Goal: Information Seeking & Learning: Learn about a topic

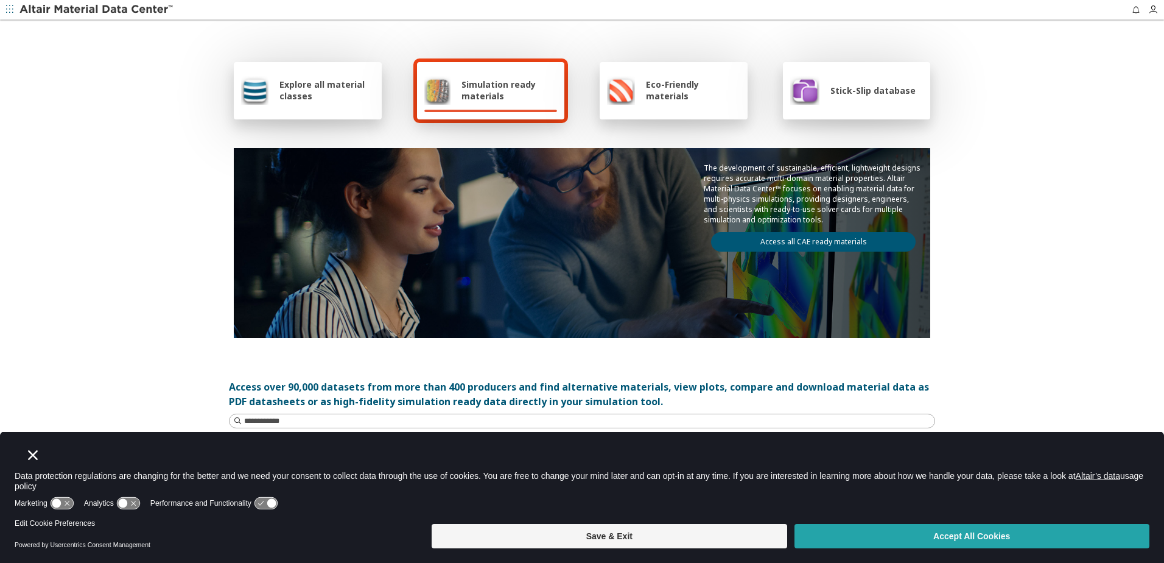
click at [936, 531] on button "Accept All Cookies" at bounding box center [972, 536] width 355 height 24
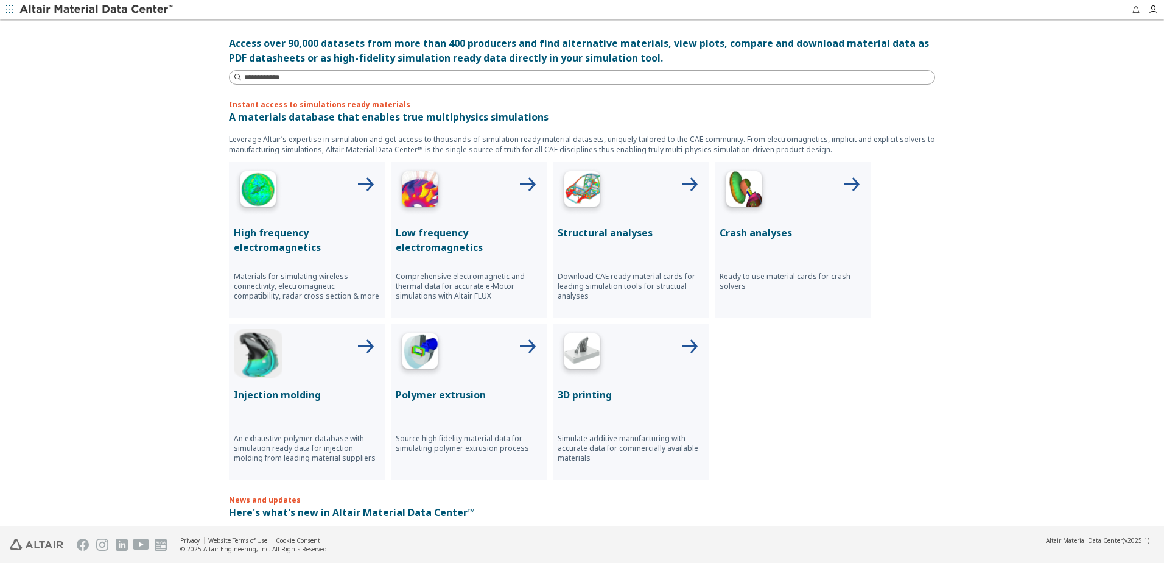
drag, startPoint x: 1032, startPoint y: 260, endPoint x: 1020, endPoint y: 185, distance: 76.5
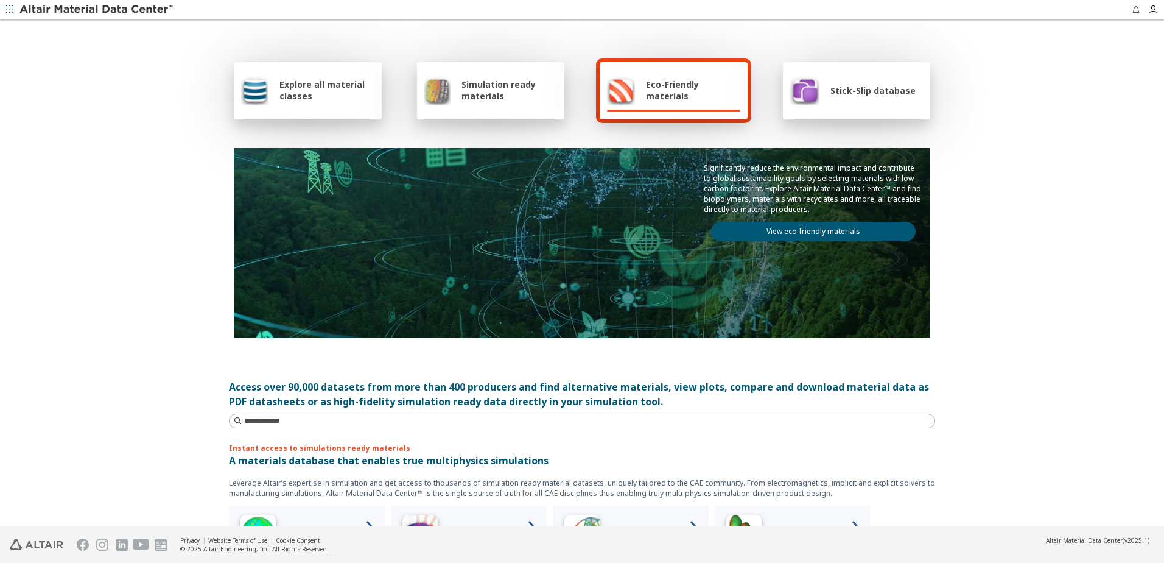
drag, startPoint x: 963, startPoint y: 252, endPoint x: 965, endPoint y: 204, distance: 47.5
click at [791, 232] on link "View eco-friendly materials" at bounding box center [813, 231] width 205 height 19
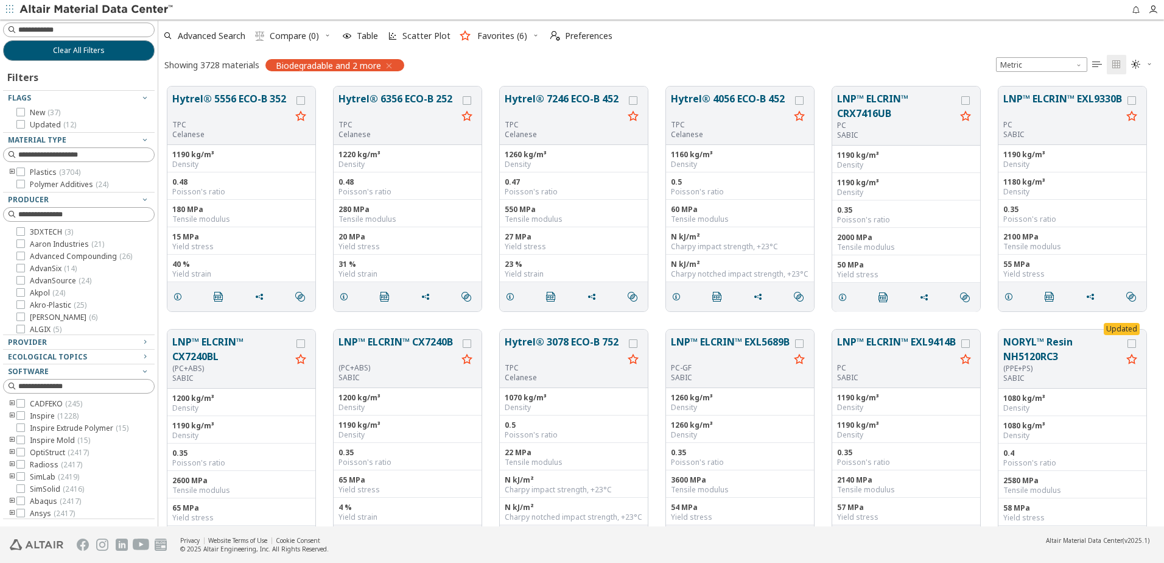
scroll to position [440, 997]
click at [387, 68] on icon "button" at bounding box center [389, 66] width 10 height 10
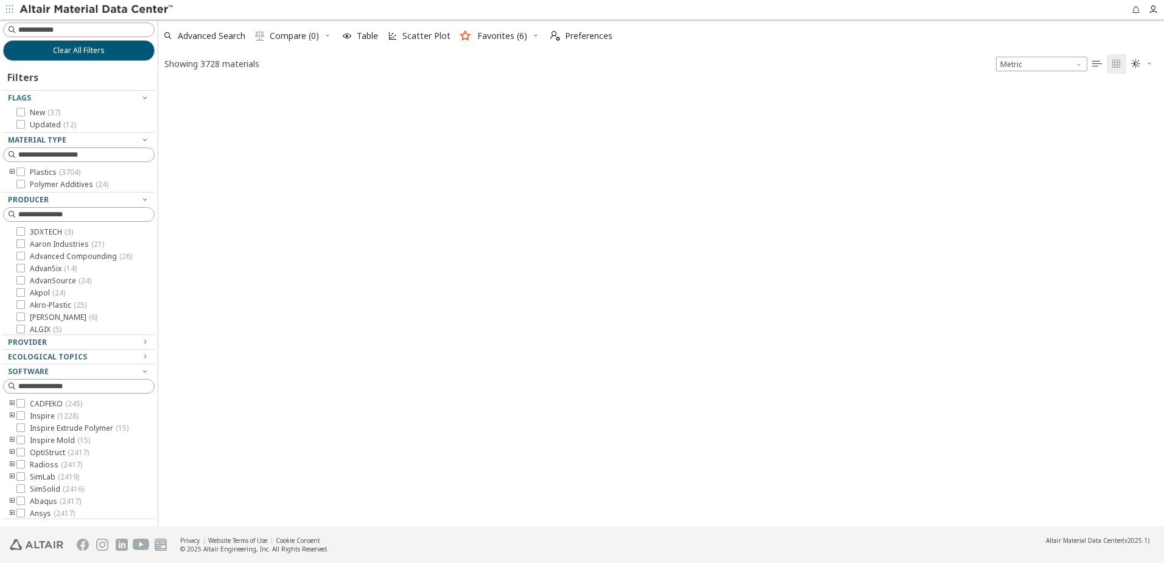
scroll to position [443, 997]
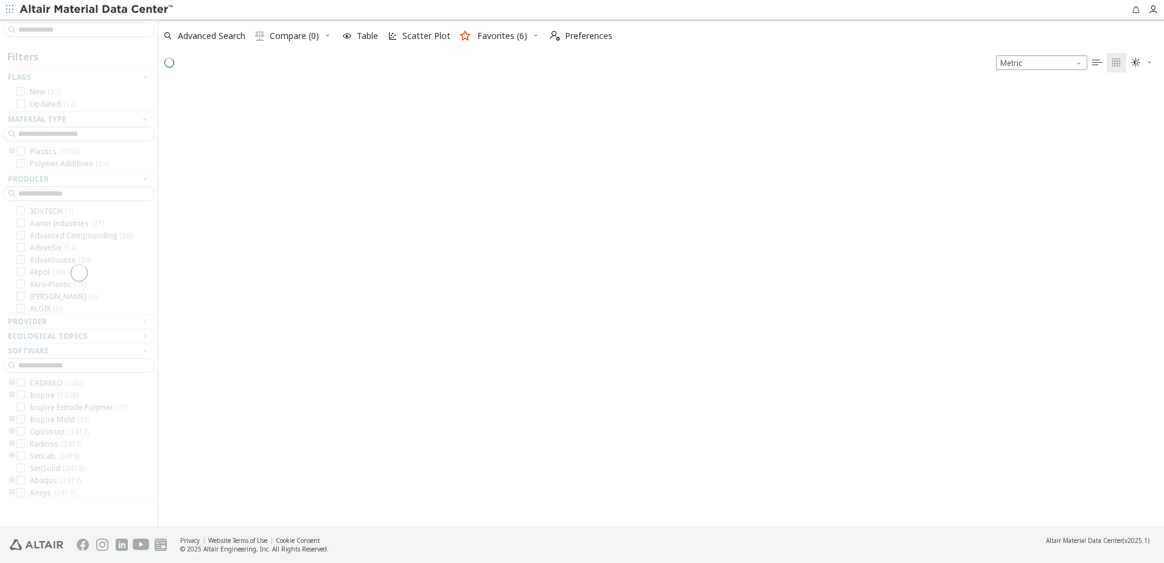
click at [37, 32] on div at bounding box center [79, 272] width 158 height 507
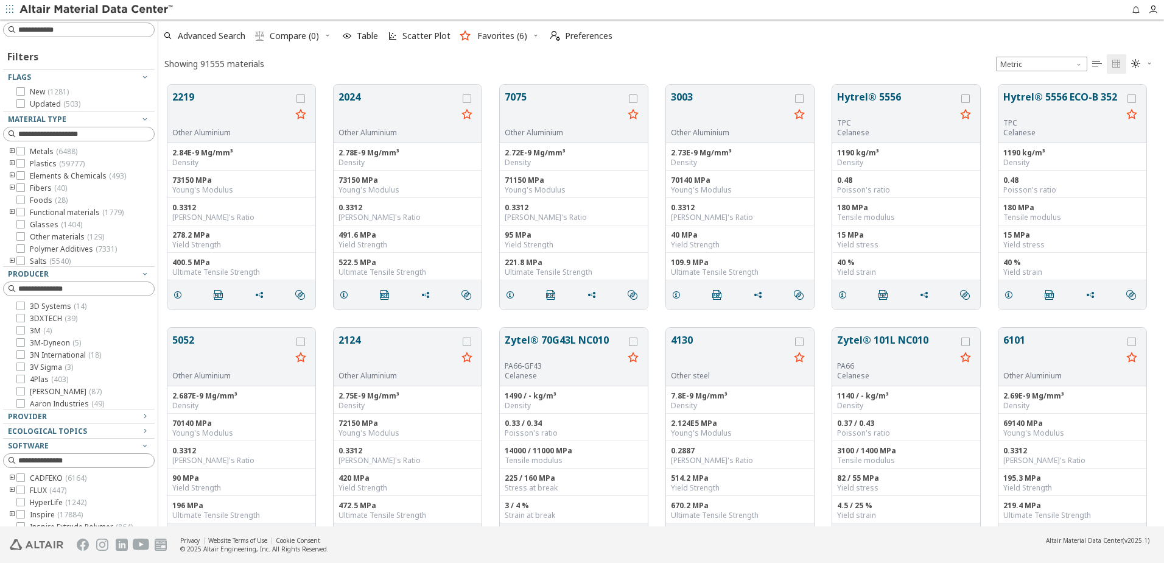
scroll to position [442, 997]
click at [57, 32] on input at bounding box center [79, 29] width 149 height 13
type input "**********"
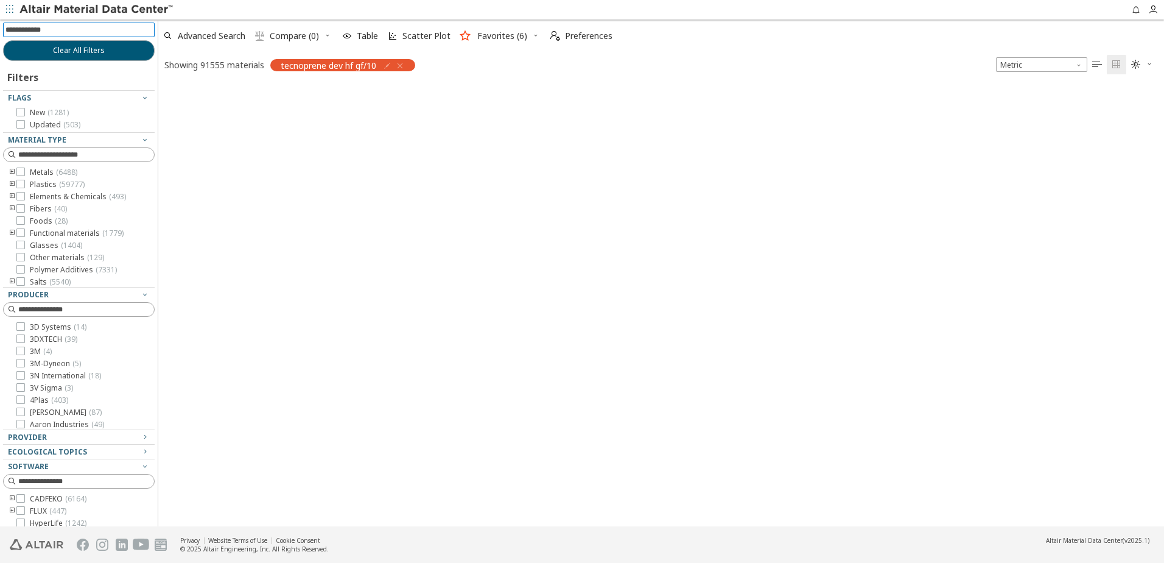
scroll to position [440, 997]
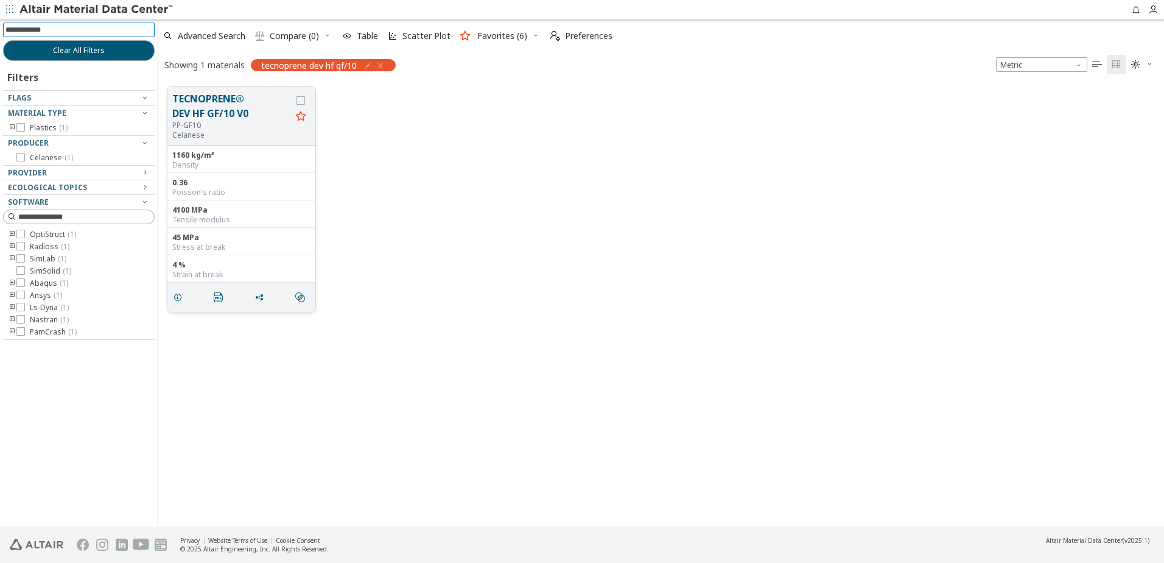
click at [301, 118] on icon "grid" at bounding box center [301, 115] width 15 height 15
click at [175, 294] on icon "grid" at bounding box center [178, 297] width 10 height 10
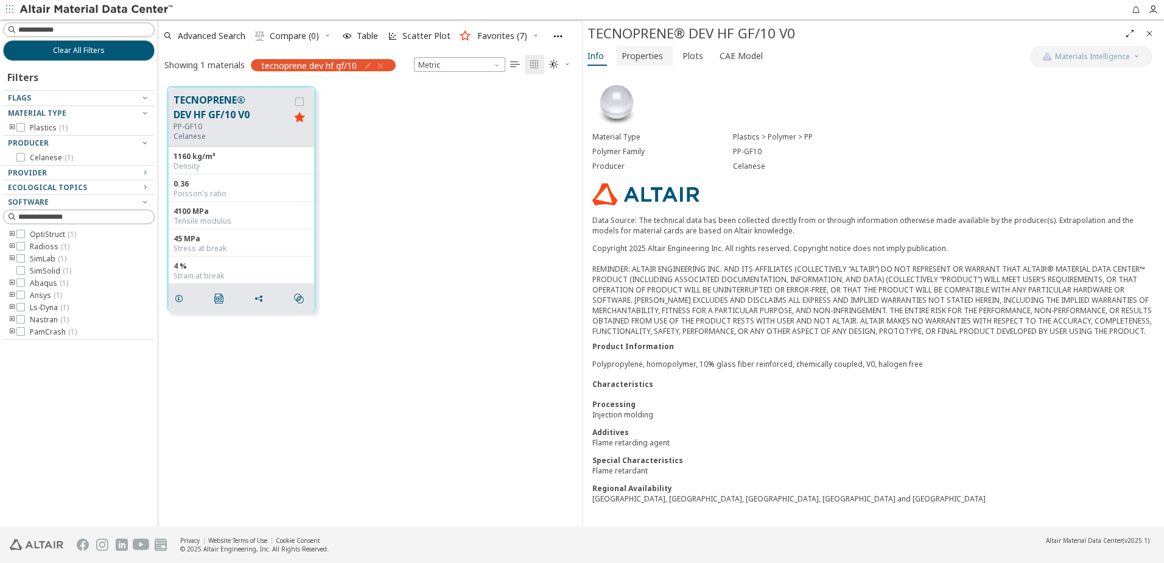
click at [649, 62] on span "Properties" at bounding box center [642, 55] width 41 height 19
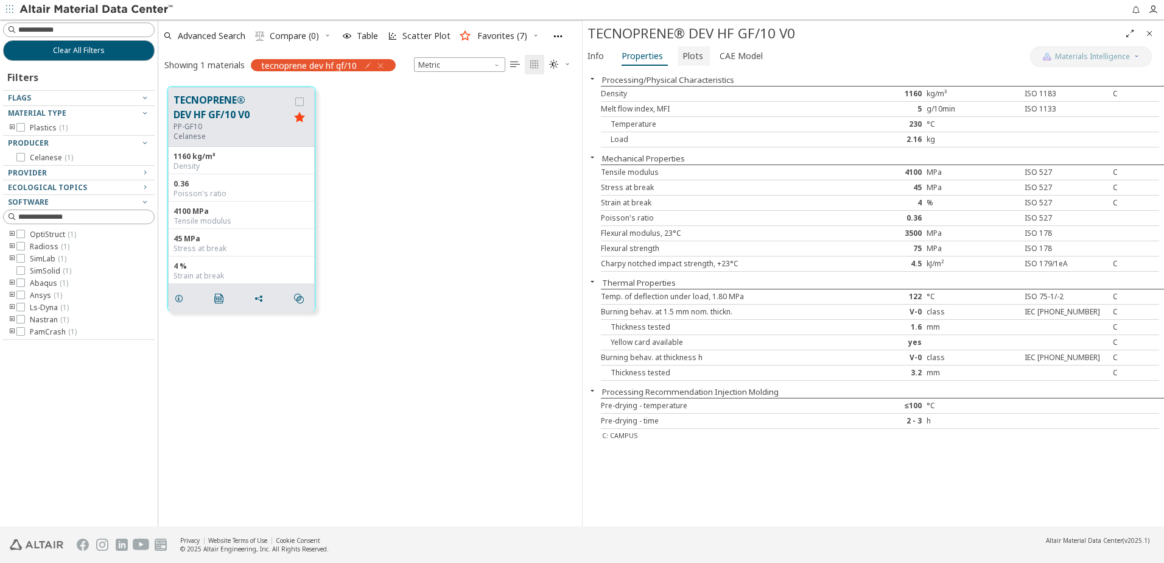
click at [683, 55] on span "Plots" at bounding box center [693, 55] width 21 height 19
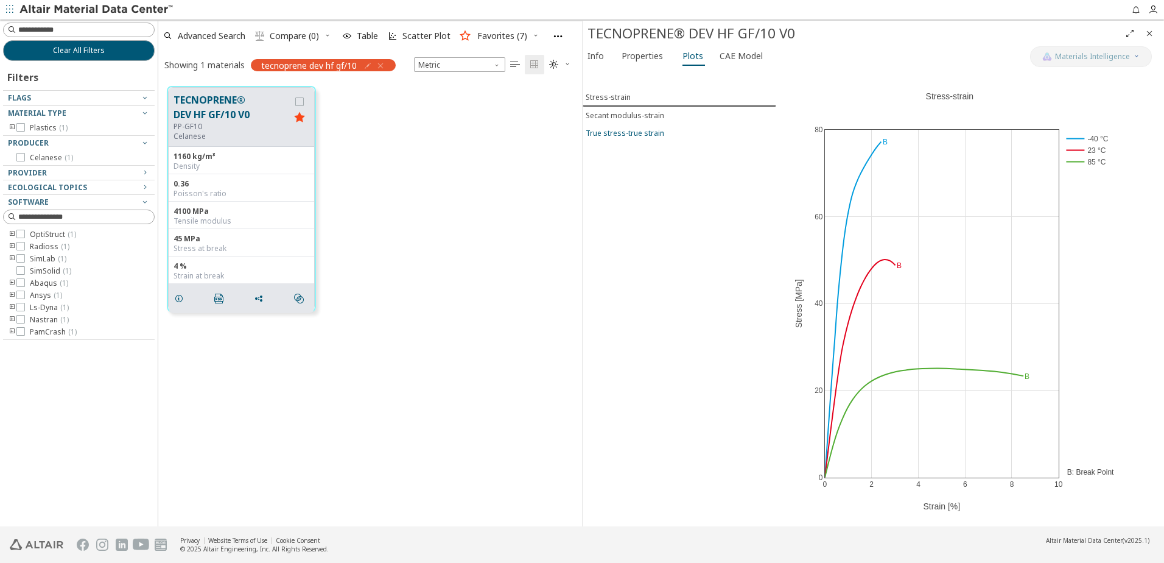
click at [626, 135] on div "True stress-true strain" at bounding box center [625, 133] width 79 height 10
click at [618, 100] on div "Stress-strain" at bounding box center [608, 97] width 45 height 10
click at [617, 135] on div "True stress-true strain" at bounding box center [625, 133] width 79 height 10
click at [613, 99] on div "Stress-strain" at bounding box center [608, 97] width 45 height 10
drag, startPoint x: 924, startPoint y: 368, endPoint x: 672, endPoint y: 206, distance: 299.7
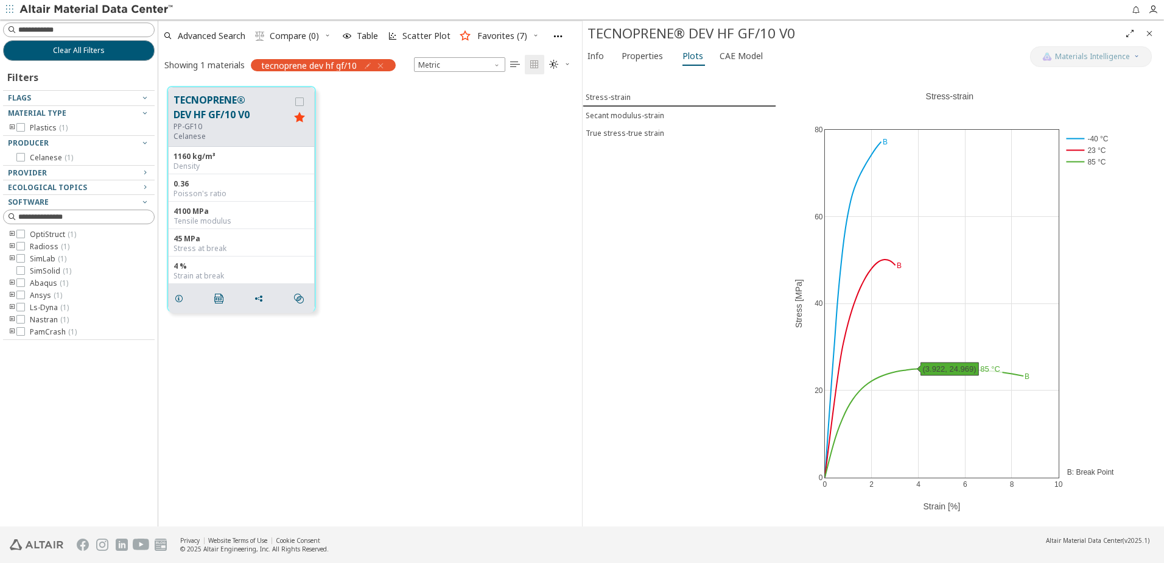
click at [672, 206] on div "Stress-strain Secant modulus-strain True stress-true strain" at bounding box center [680, 297] width 194 height 457
click at [612, 97] on div "Stress-strain" at bounding box center [608, 97] width 45 height 10
drag, startPoint x: 612, startPoint y: 96, endPoint x: 1094, endPoint y: 150, distance: 484.7
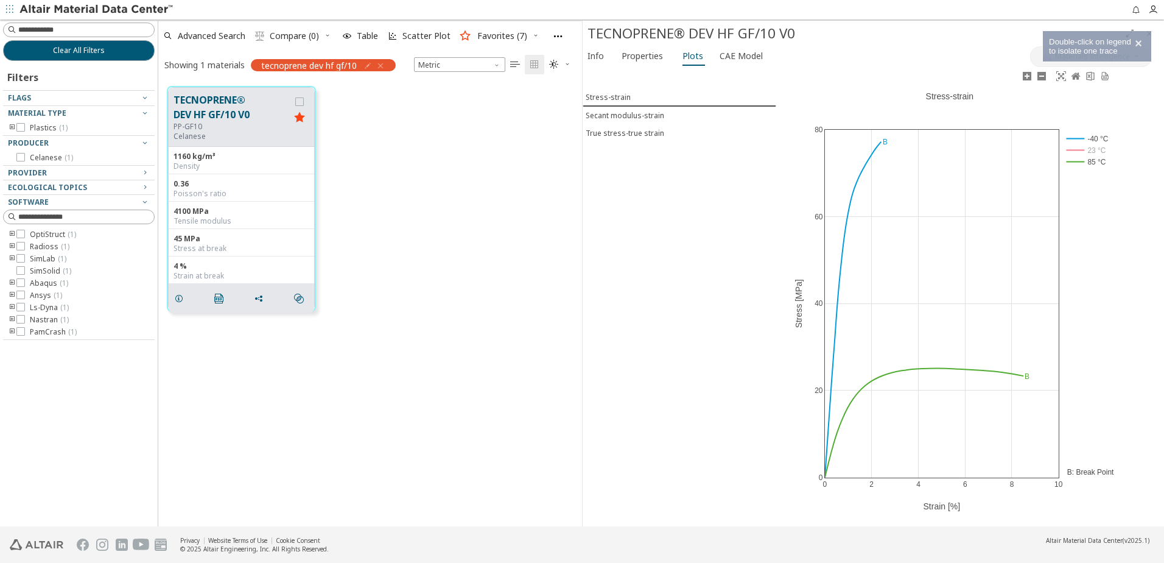
drag, startPoint x: 1094, startPoint y: 150, endPoint x: 1117, endPoint y: 111, distance: 44.8
click at [1117, 111] on div "0 2 4 6 8 10 0 20 40 60 80 -40 °C 23 °C 85 °C Stress-strain Strain [%] Stress […" at bounding box center [949, 297] width 347 height 457
click at [1093, 149] on rect at bounding box center [1088, 150] width 49 height 12
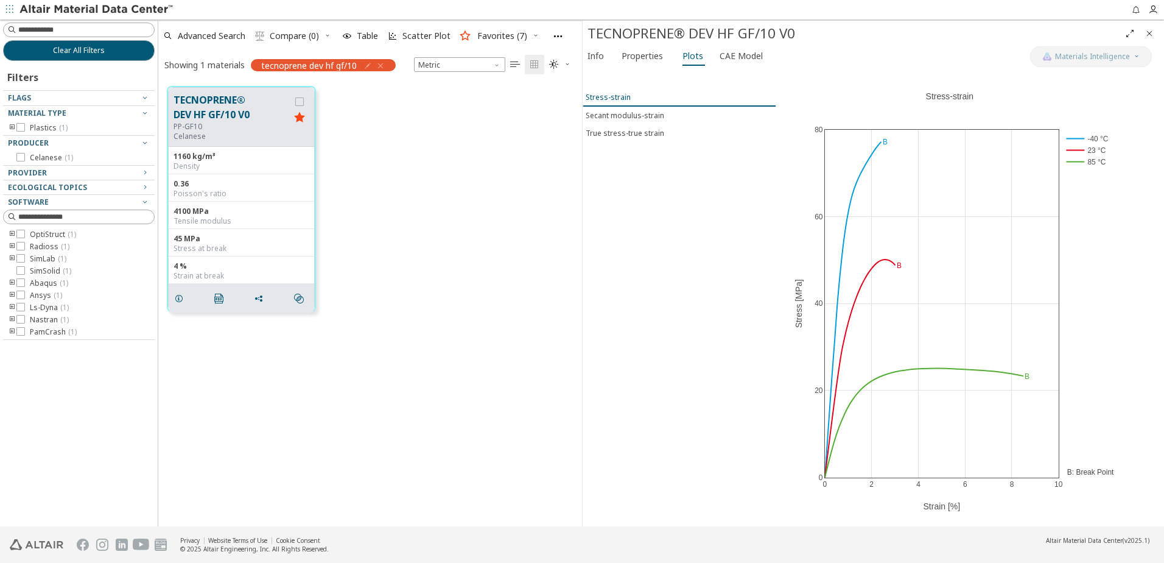
drag, startPoint x: 616, startPoint y: 97, endPoint x: 604, endPoint y: 97, distance: 11.6
click at [604, 97] on div "Stress-strain" at bounding box center [608, 97] width 45 height 10
click at [364, 37] on span "Table" at bounding box center [367, 36] width 21 height 9
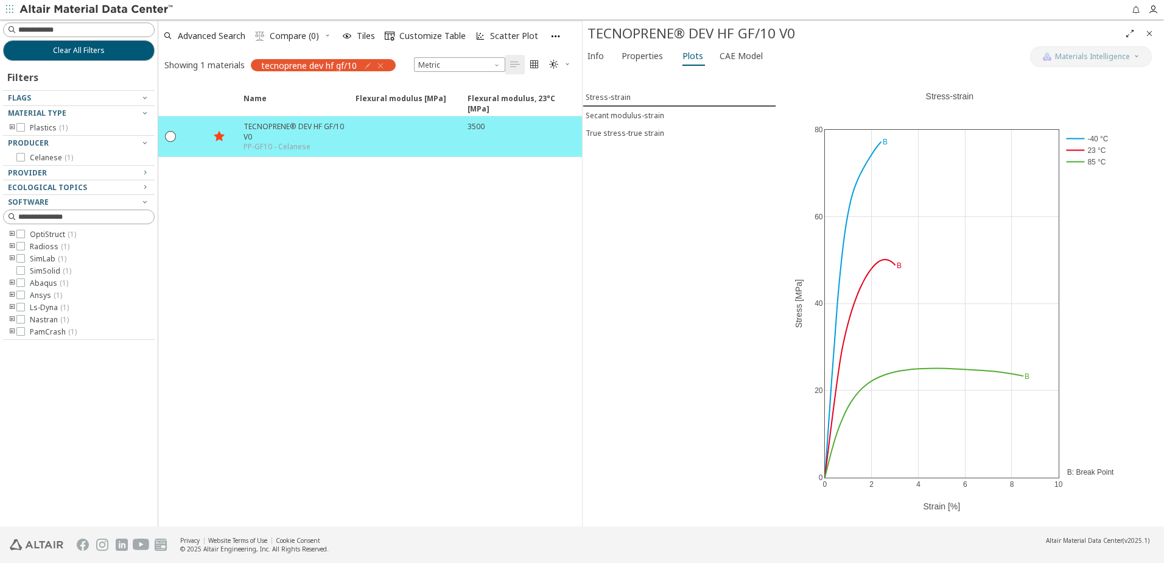
click at [1128, 30] on icon "Full Screen" at bounding box center [1130, 34] width 10 height 10
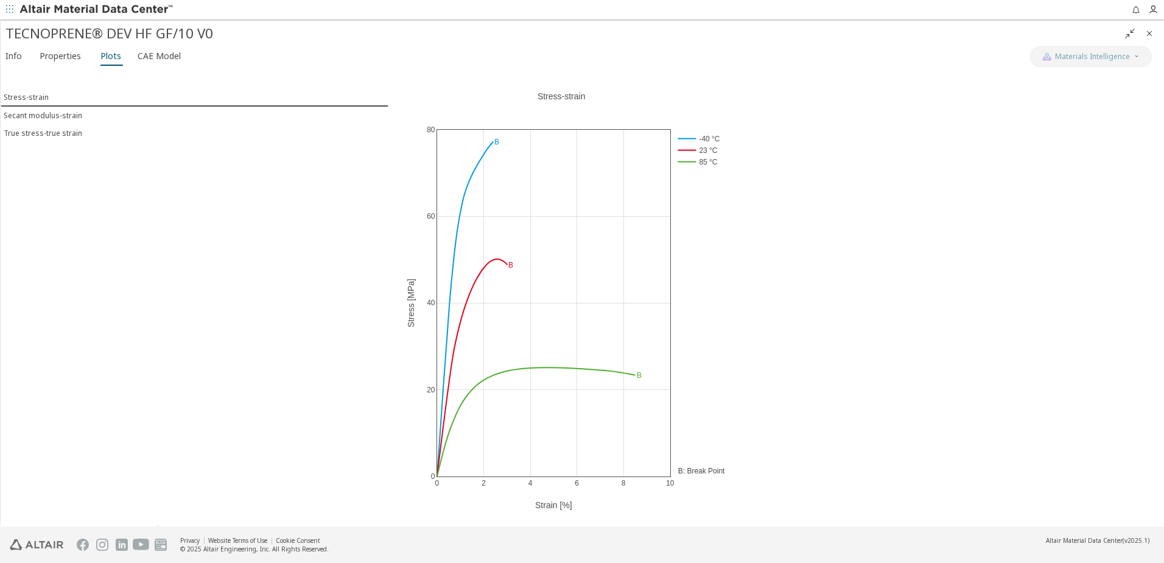
click at [1130, 30] on icon "" at bounding box center [1130, 34] width 10 height 10
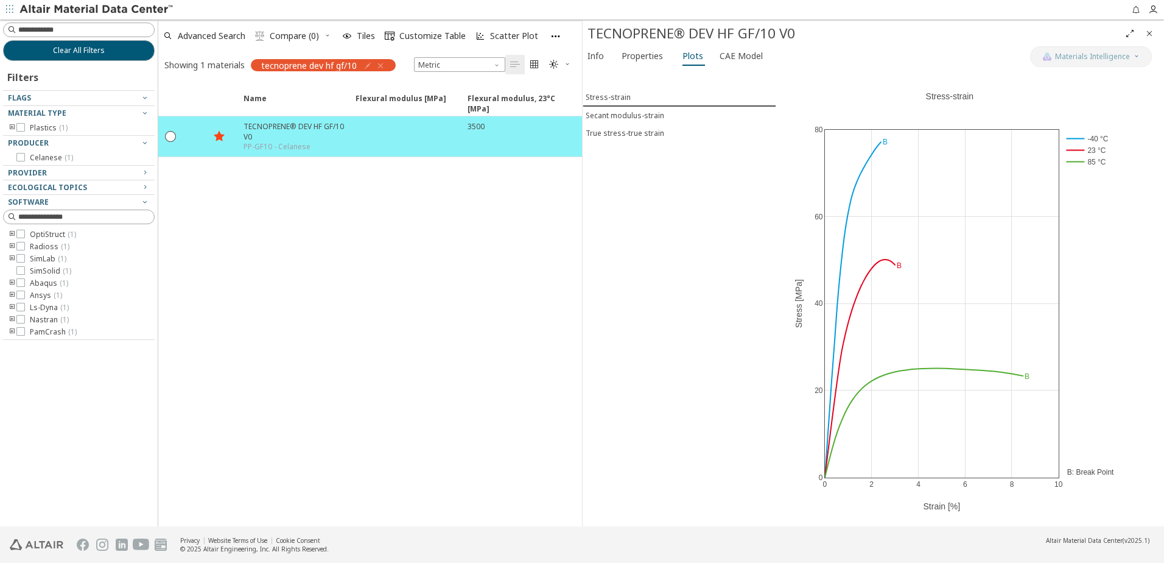
drag, startPoint x: 837, startPoint y: 382, endPoint x: 738, endPoint y: 383, distance: 98.7
click at [738, 383] on div "Stress-strain Secant modulus-strain True stress-true strain" at bounding box center [680, 297] width 194 height 457
click at [1091, 75] on icon at bounding box center [1091, 76] width 10 height 10
